Goal: Navigation & Orientation: Locate item on page

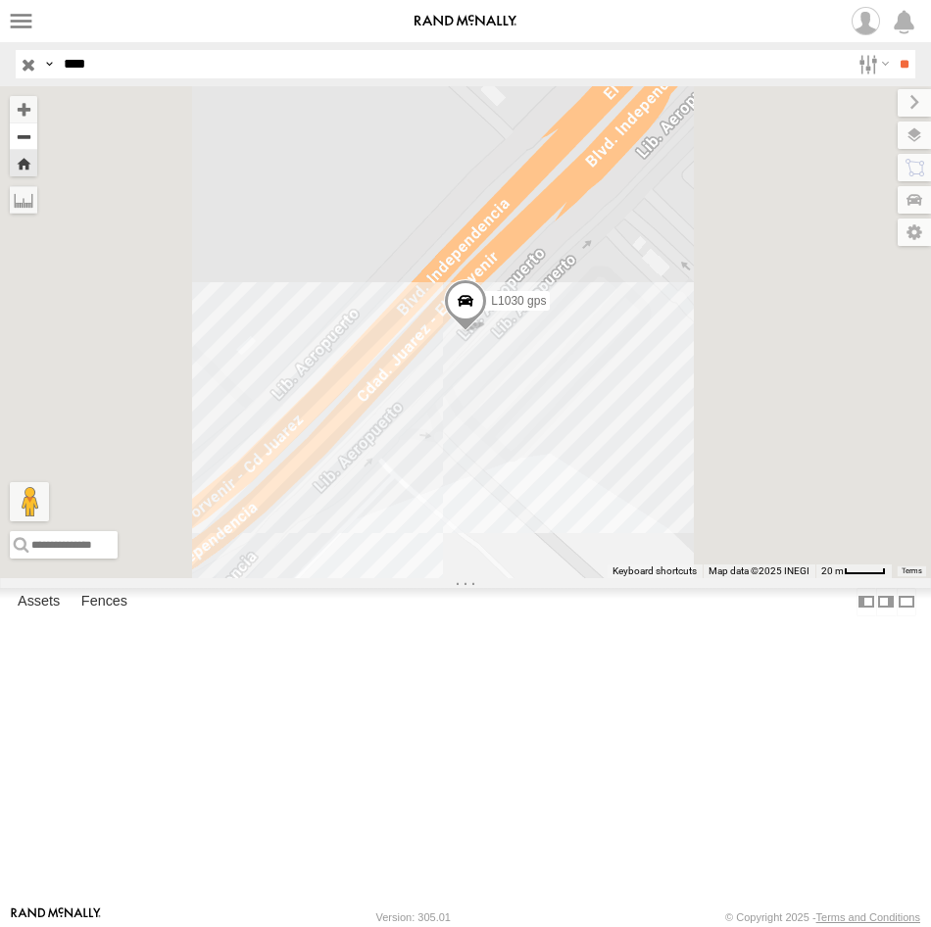
click at [37, 143] on button "Zoom out" at bounding box center [23, 135] width 27 height 27
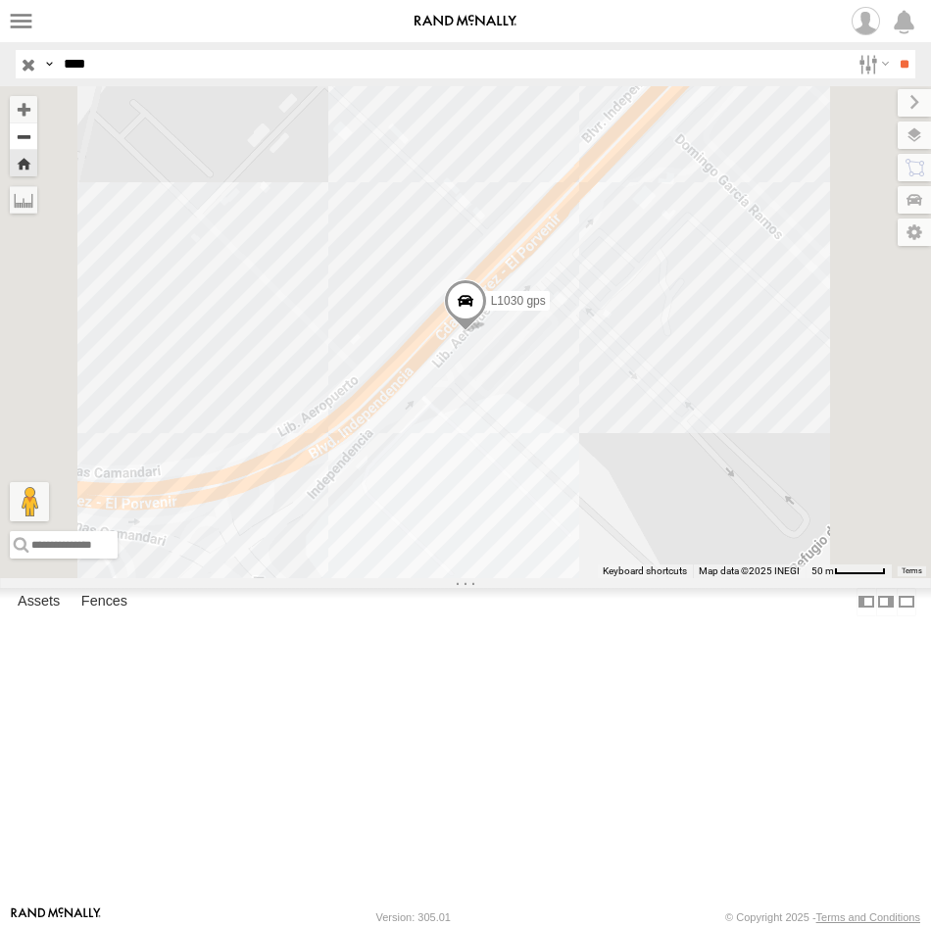
click at [37, 143] on button "Zoom out" at bounding box center [23, 135] width 27 height 27
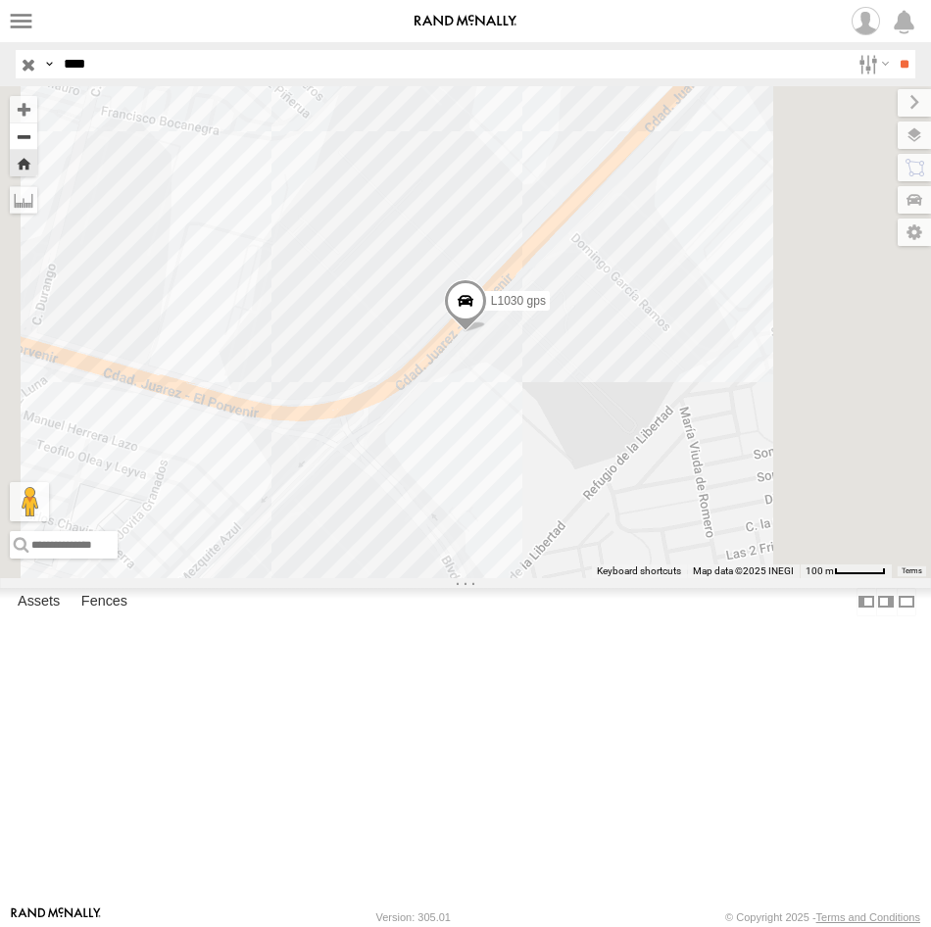
click at [37, 143] on button "Zoom out" at bounding box center [23, 135] width 27 height 27
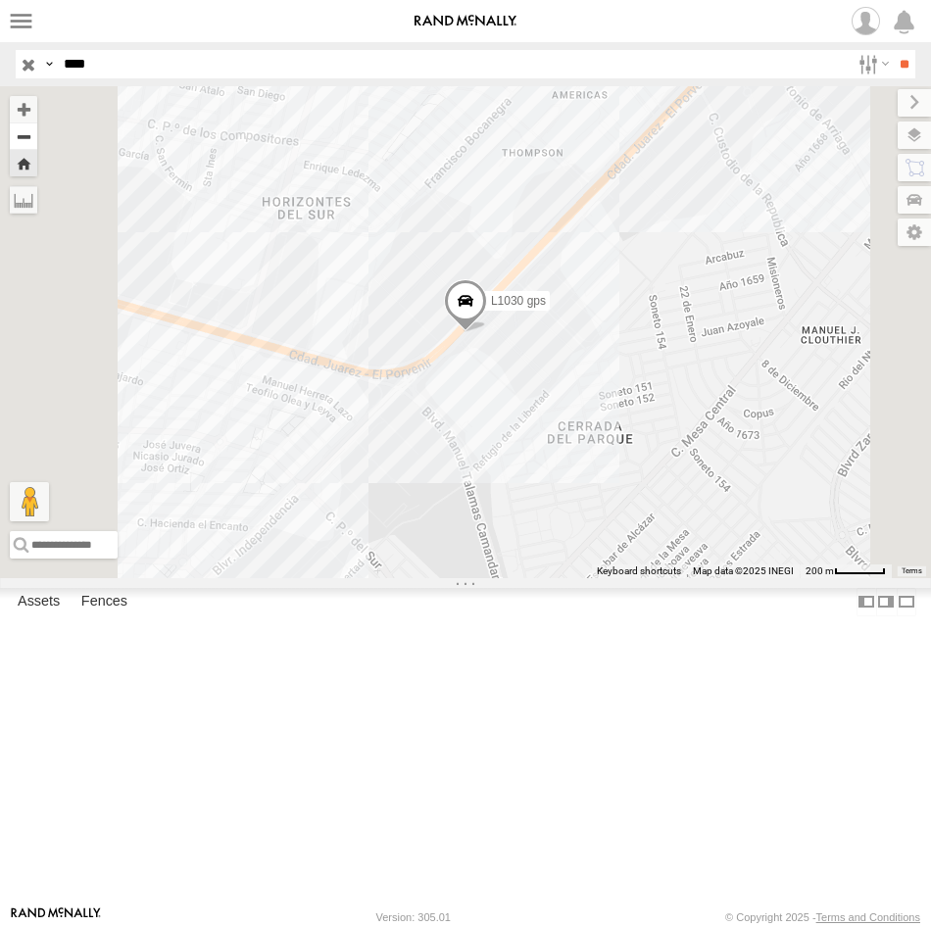
click at [37, 143] on button "Zoom out" at bounding box center [23, 135] width 27 height 27
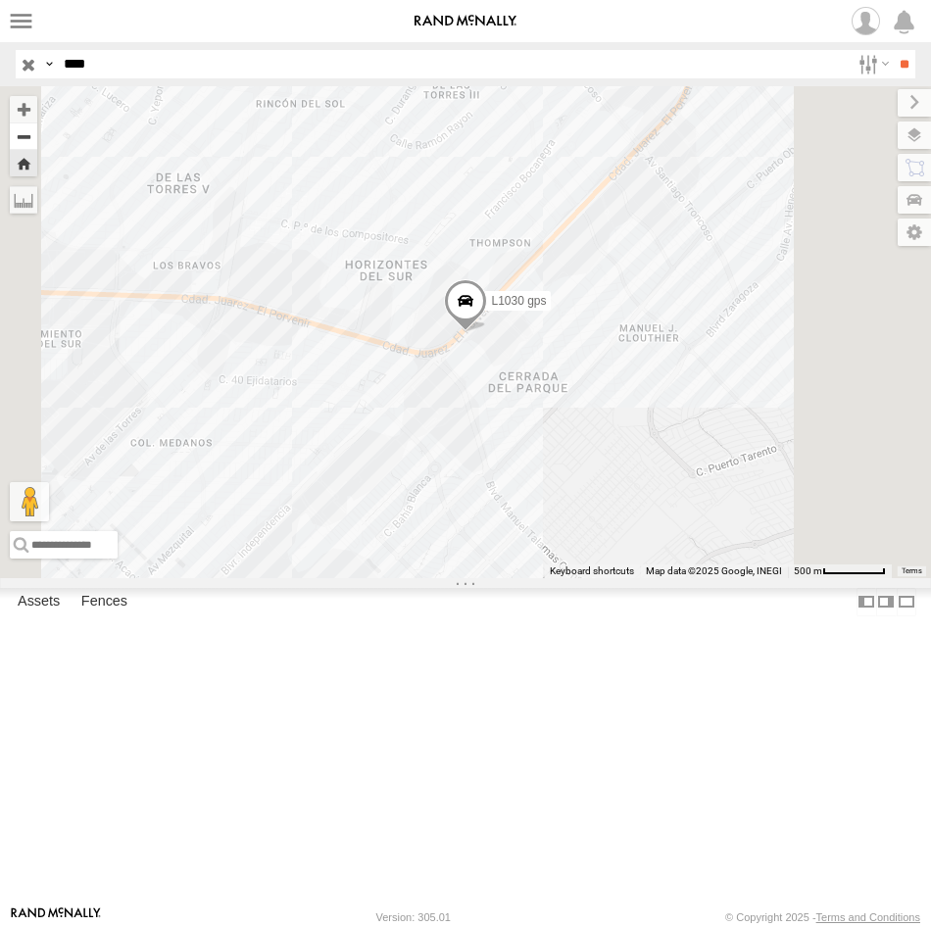
click at [37, 143] on button "Zoom out" at bounding box center [23, 135] width 27 height 27
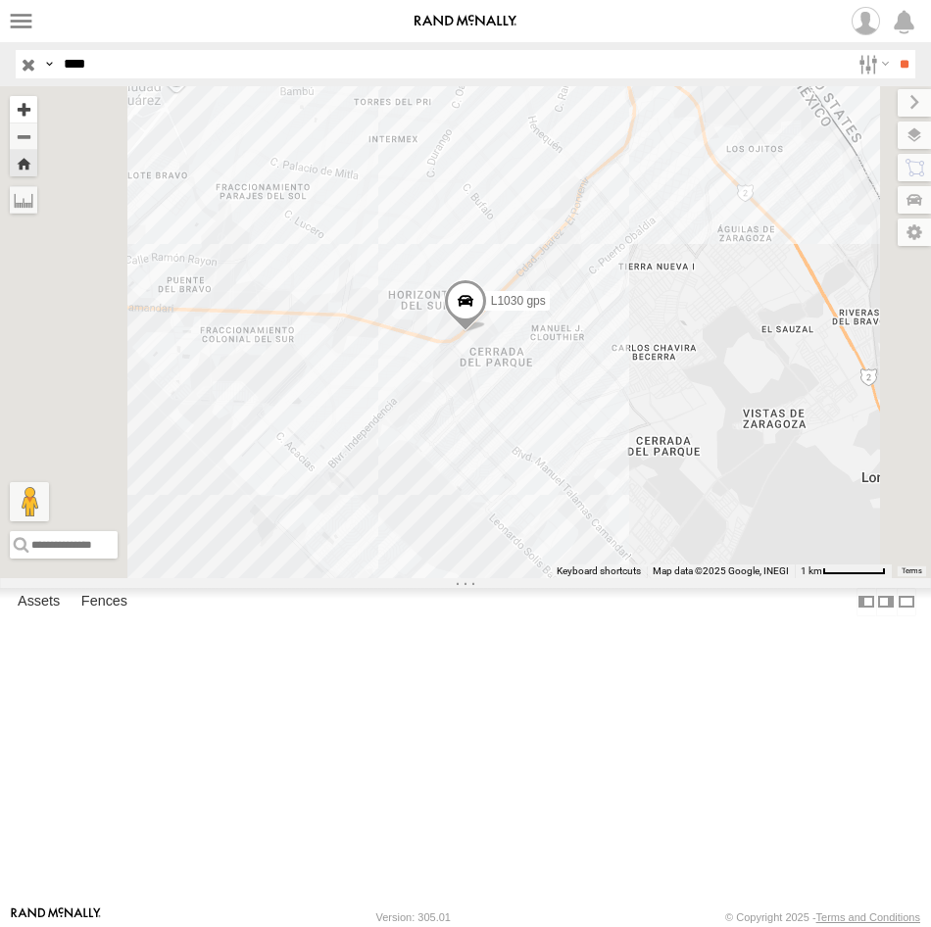
click at [37, 110] on button "Zoom in" at bounding box center [23, 109] width 27 height 26
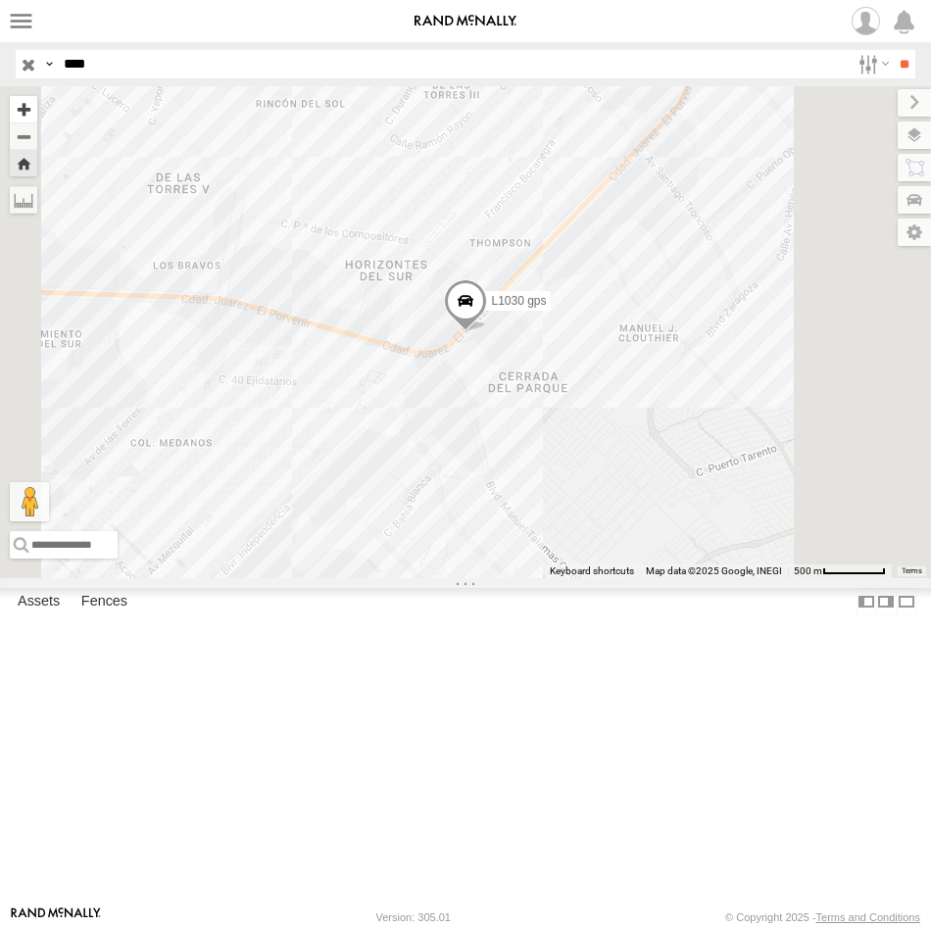
click at [37, 110] on button "Zoom in" at bounding box center [23, 109] width 27 height 26
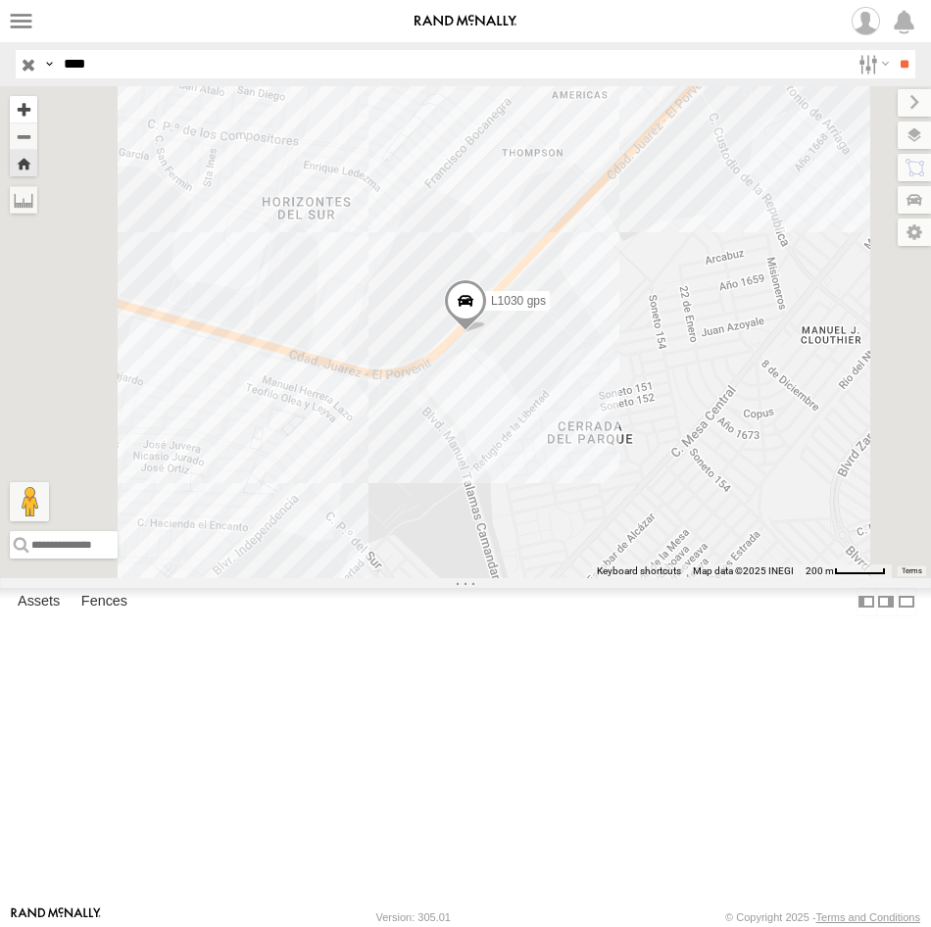
click at [37, 110] on button "Zoom in" at bounding box center [23, 109] width 27 height 26
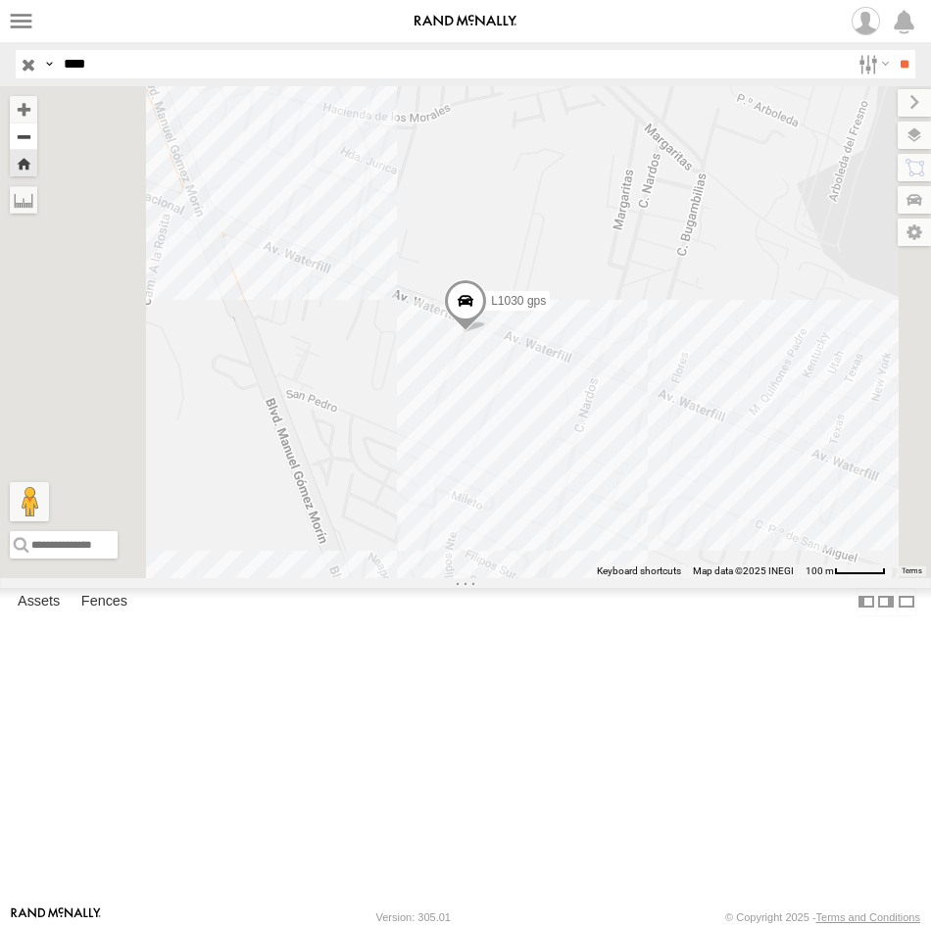
click at [37, 139] on button "Zoom out" at bounding box center [23, 135] width 27 height 27
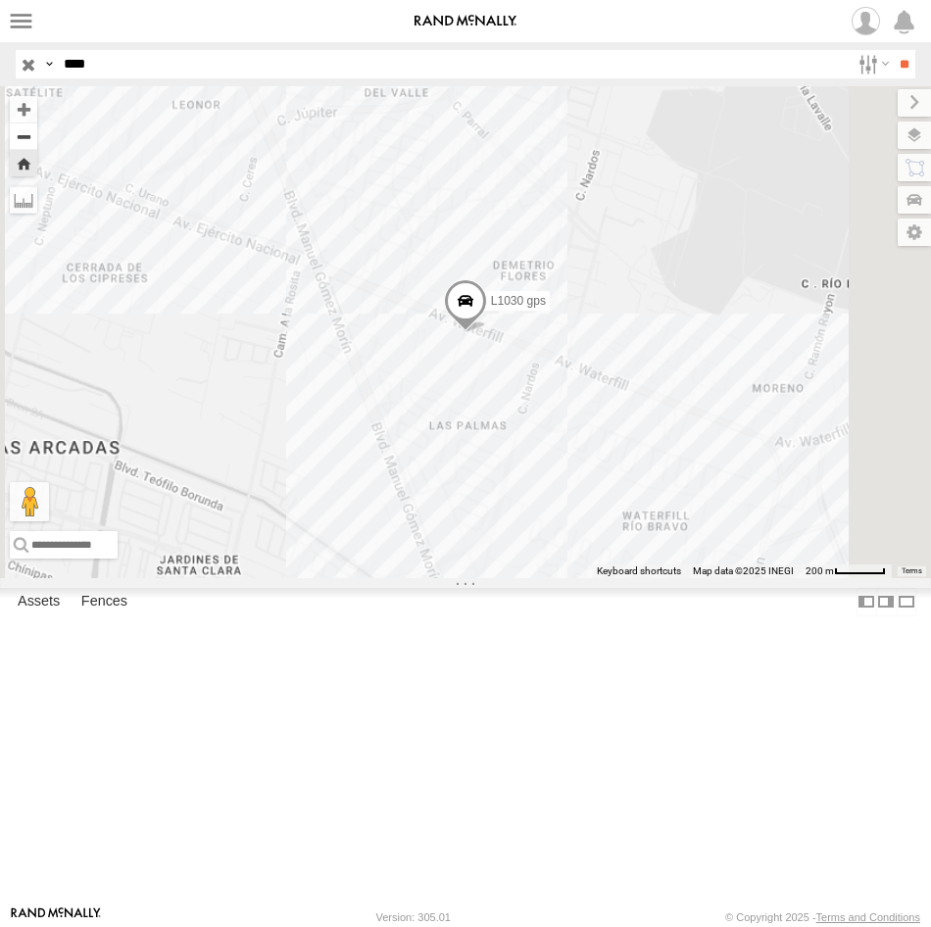
click at [37, 139] on button "Zoom out" at bounding box center [23, 135] width 27 height 27
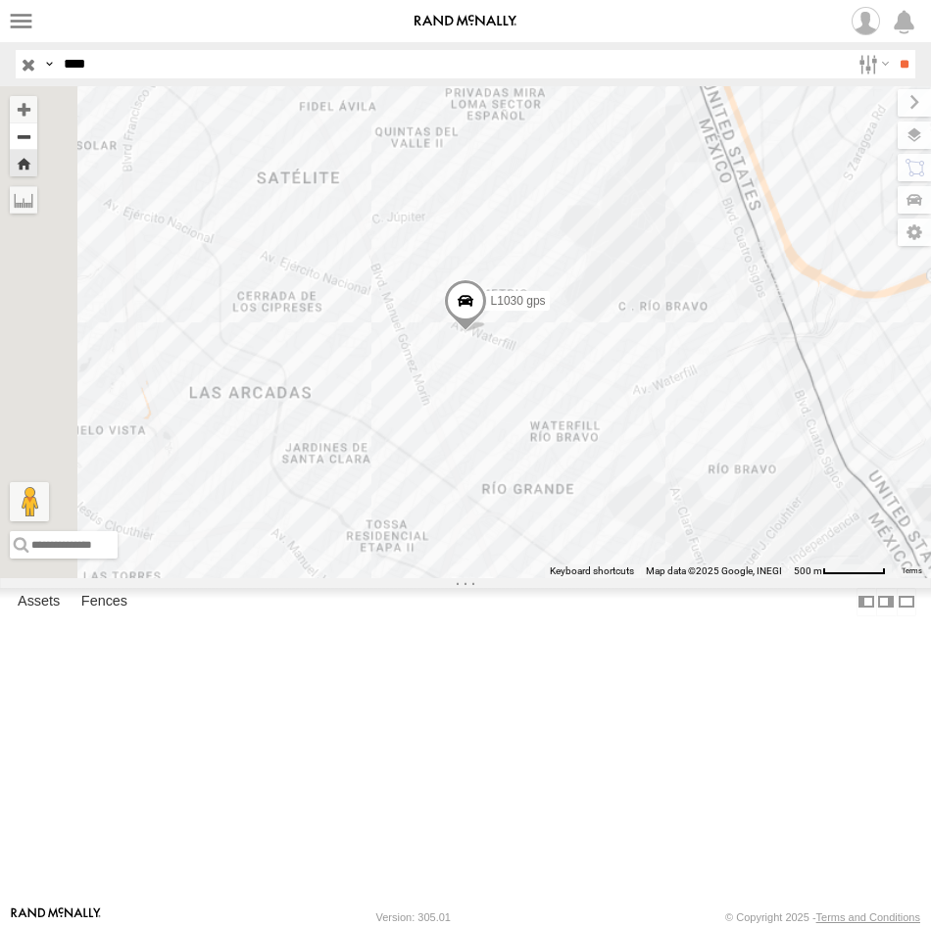
click at [37, 139] on button "Zoom out" at bounding box center [23, 135] width 27 height 27
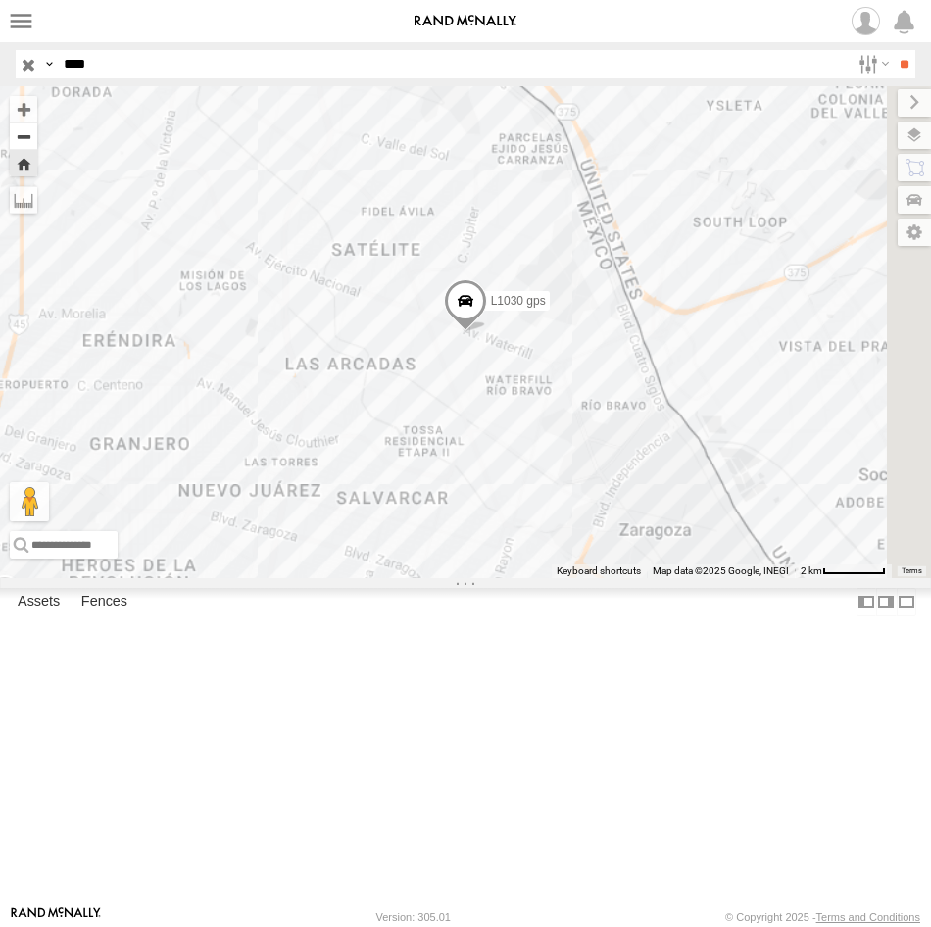
click at [37, 139] on button "Zoom out" at bounding box center [23, 135] width 27 height 27
